Goal: Book appointment/travel/reservation

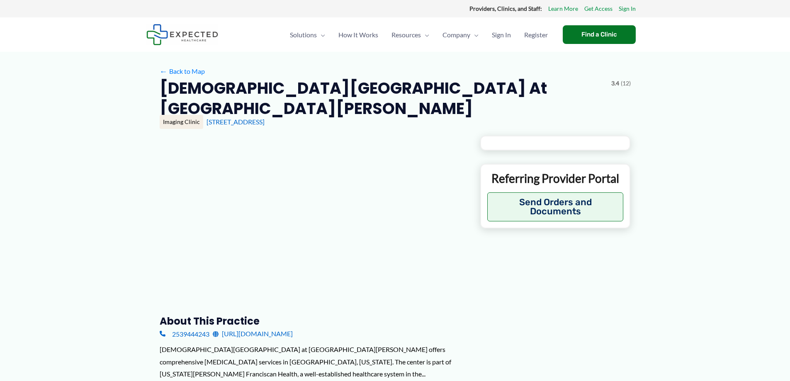
type input "**********"
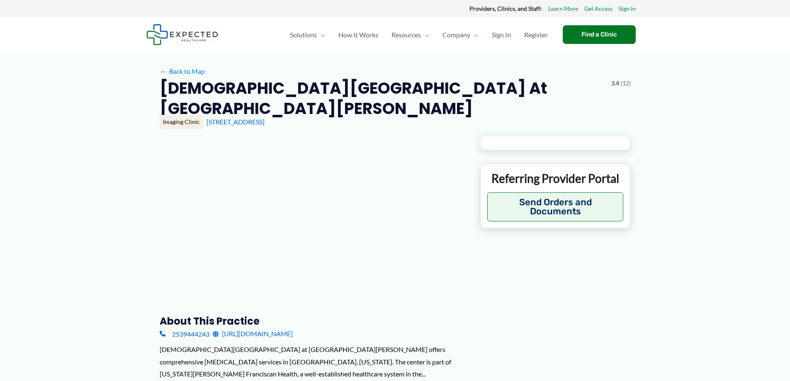
type input "**********"
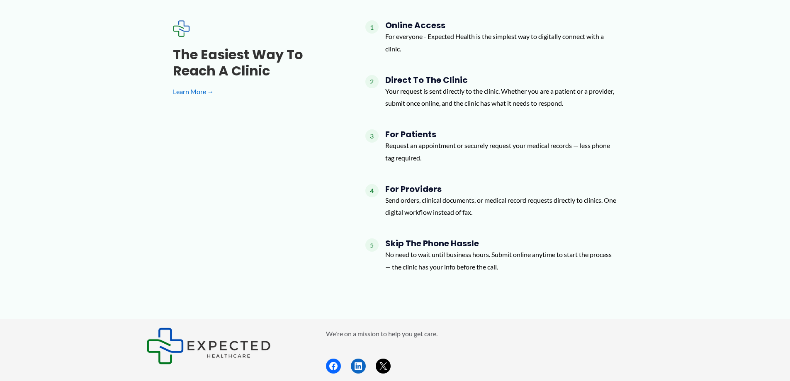
scroll to position [1164, 0]
